Goal: Information Seeking & Learning: Learn about a topic

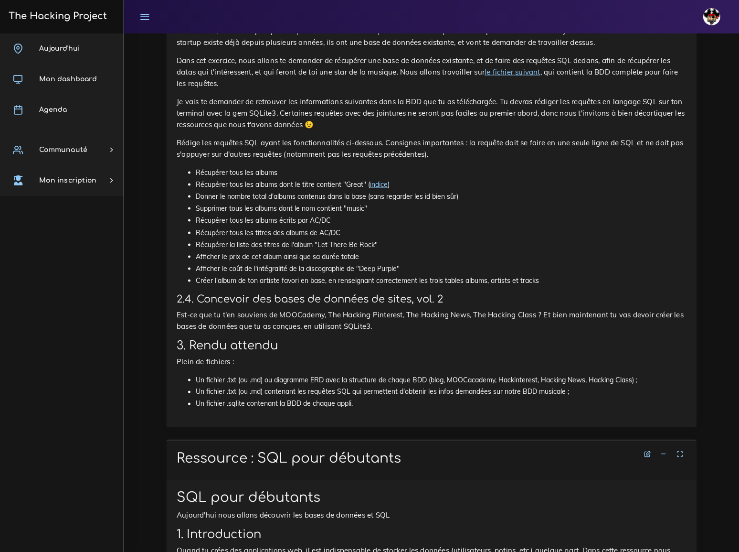
scroll to position [1736, 0]
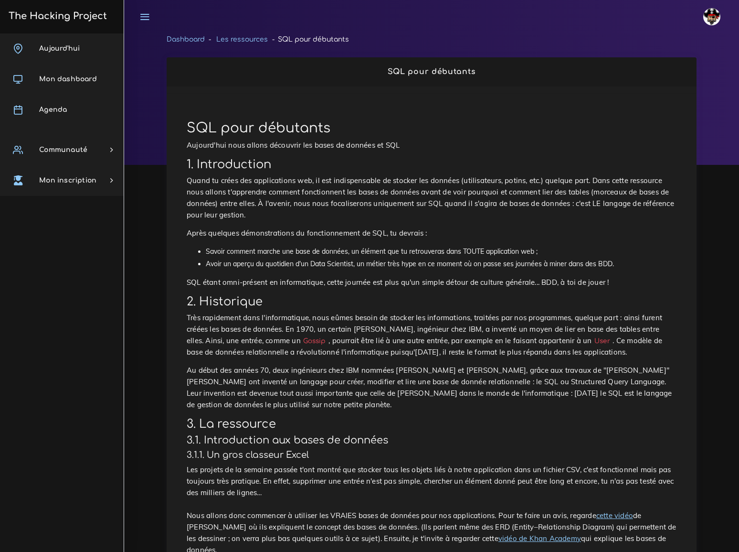
scroll to position [1867, 0]
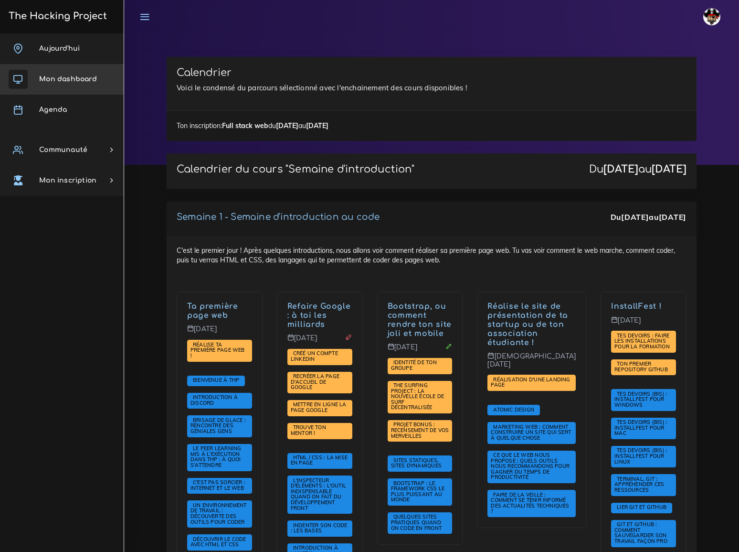
scroll to position [1519, 0]
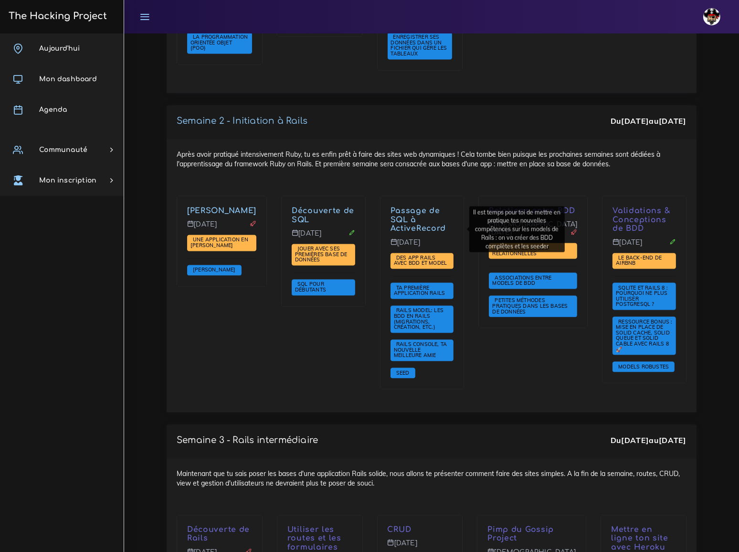
click at [488, 336] on div "Relations entre BDD Jeudi 2 oct. Petits sites de BDD relationnelles Association…" at bounding box center [533, 299] width 124 height 206
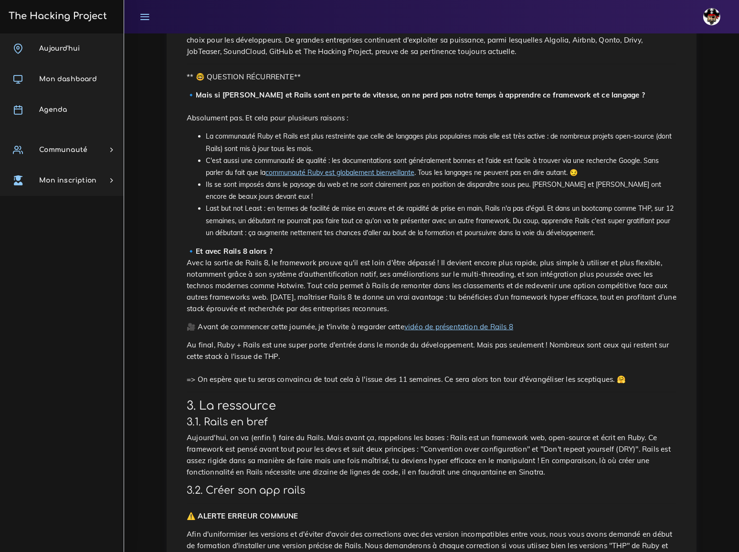
scroll to position [1177, 0]
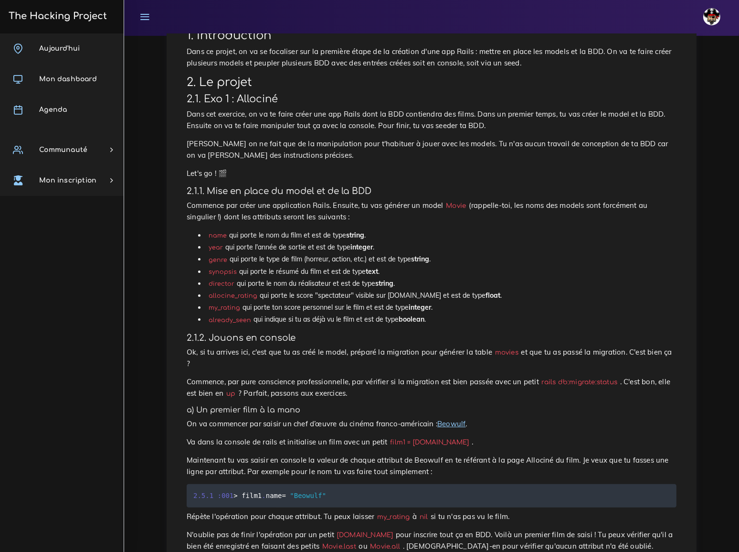
scroll to position [130, 0]
